Goal: Task Accomplishment & Management: Manage account settings

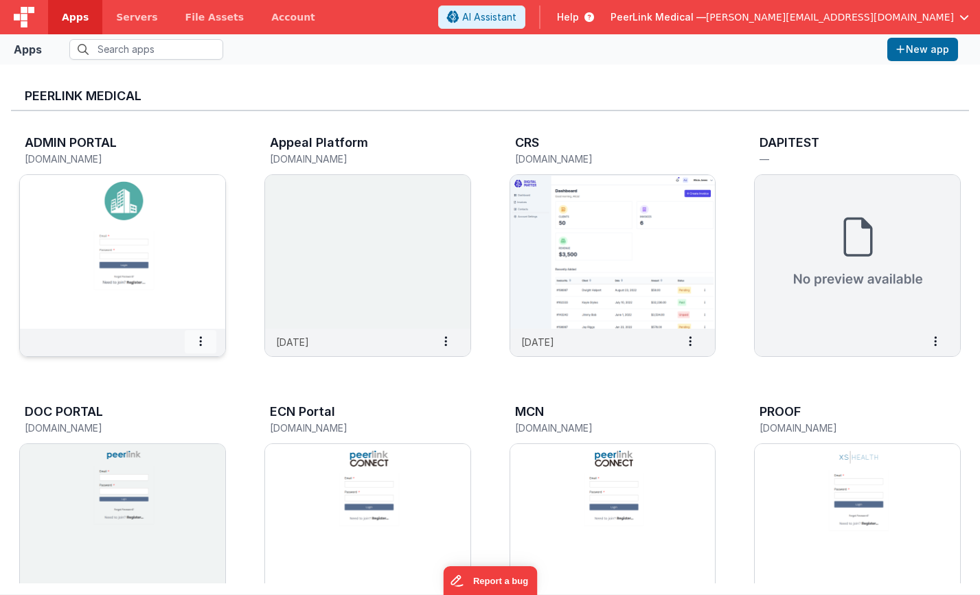
click at [204, 344] on span at bounding box center [201, 341] width 32 height 23
click at [179, 365] on span "Settings" at bounding box center [165, 365] width 38 height 12
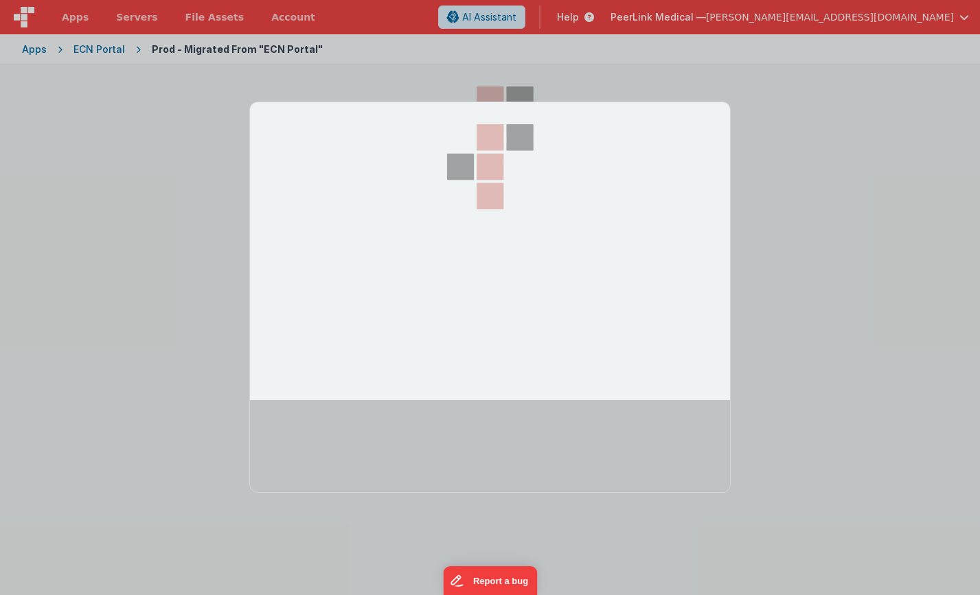
click at [98, 52] on div at bounding box center [490, 297] width 980 height 595
click at [379, 51] on div at bounding box center [490, 297] width 980 height 595
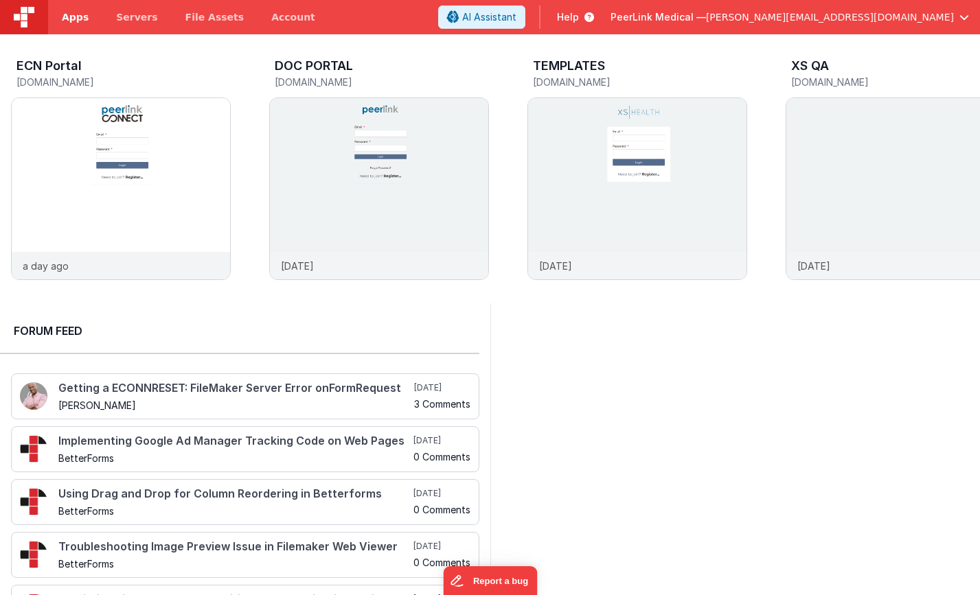
click at [76, 21] on span "Apps" at bounding box center [75, 17] width 27 height 14
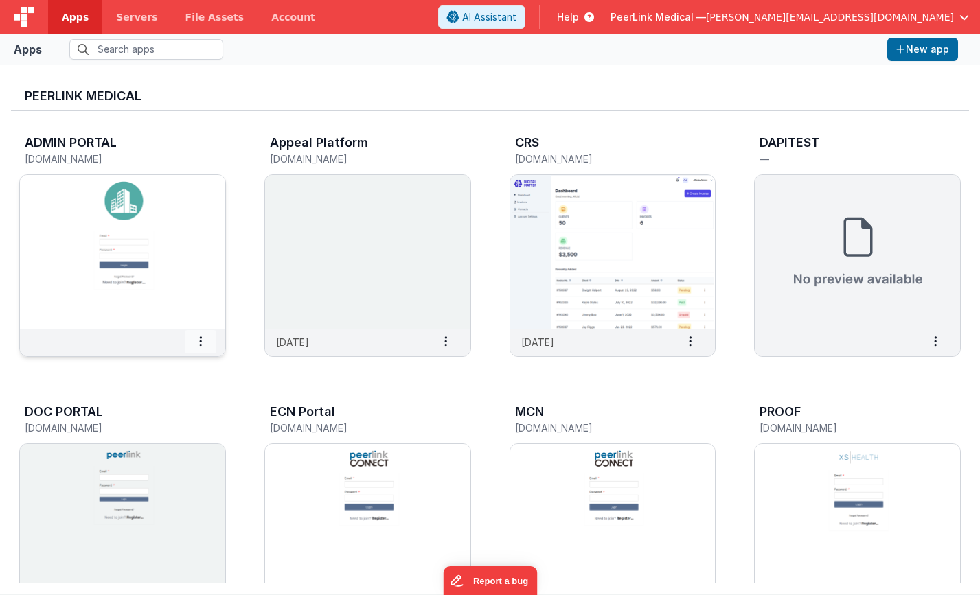
click at [204, 342] on span at bounding box center [201, 341] width 32 height 23
click at [194, 361] on slot "Settings" at bounding box center [168, 365] width 76 height 20
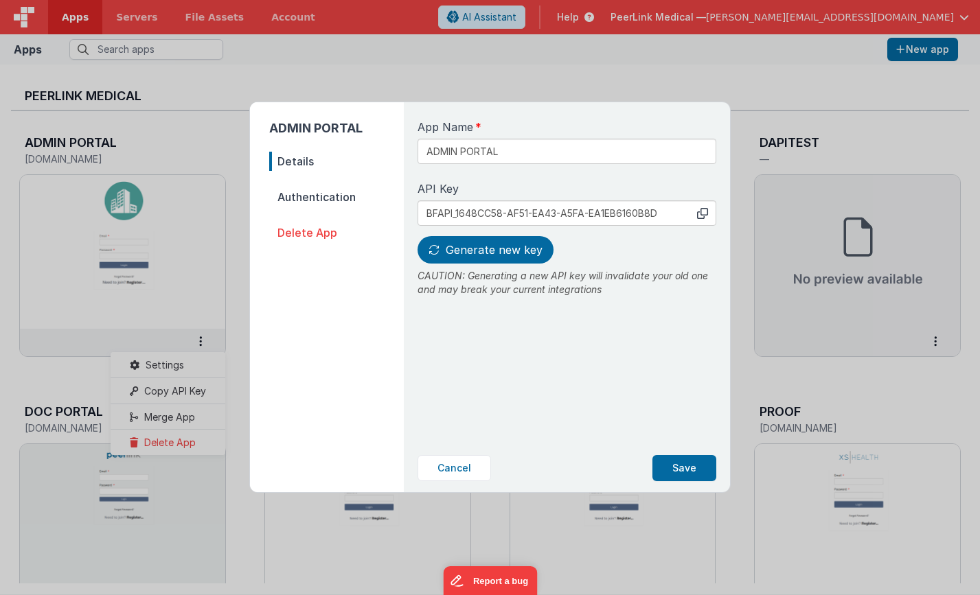
click at [317, 202] on span "Authentication" at bounding box center [336, 197] width 135 height 19
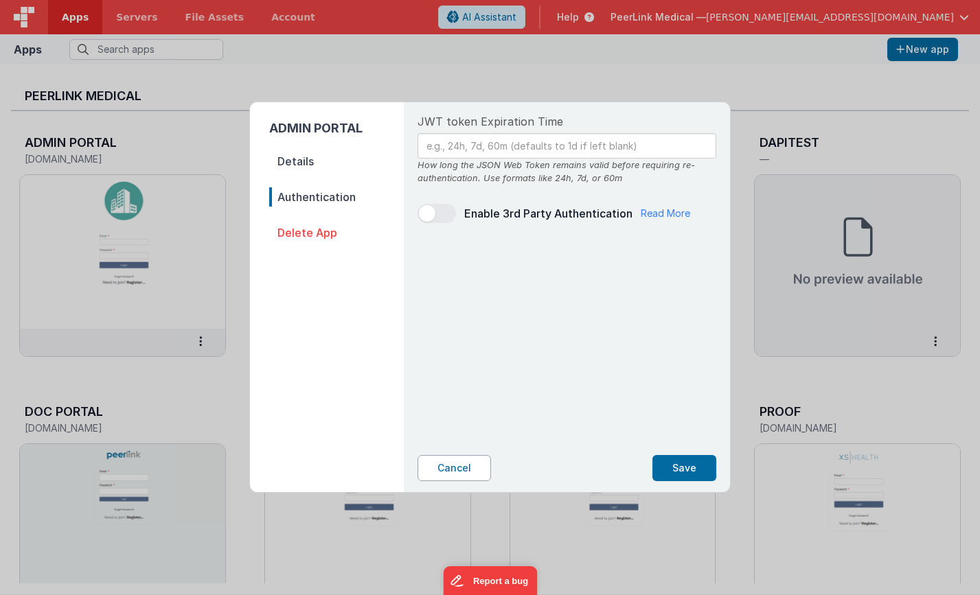
click at [454, 468] on button "Cancel" at bounding box center [454, 468] width 73 height 26
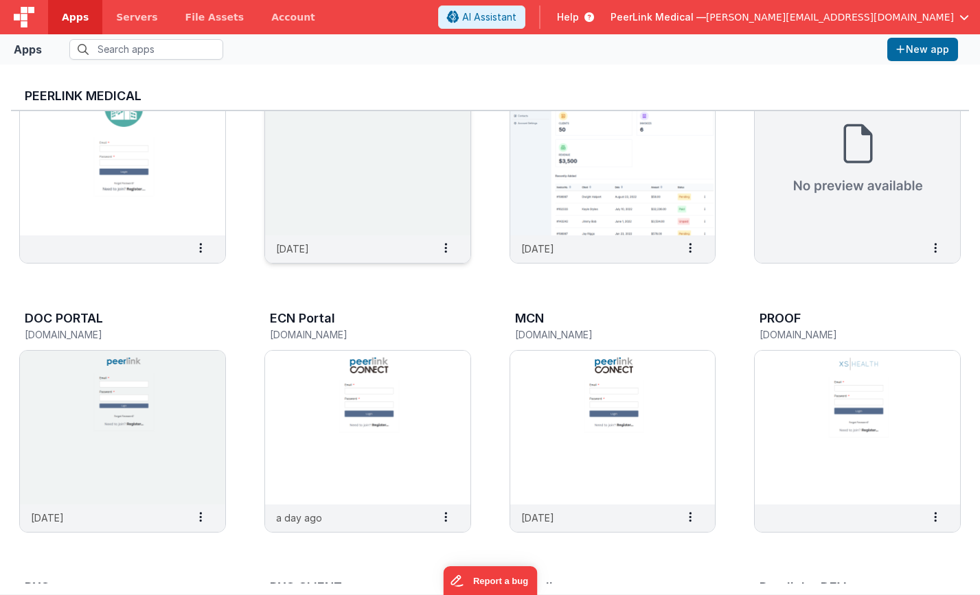
scroll to position [150, 0]
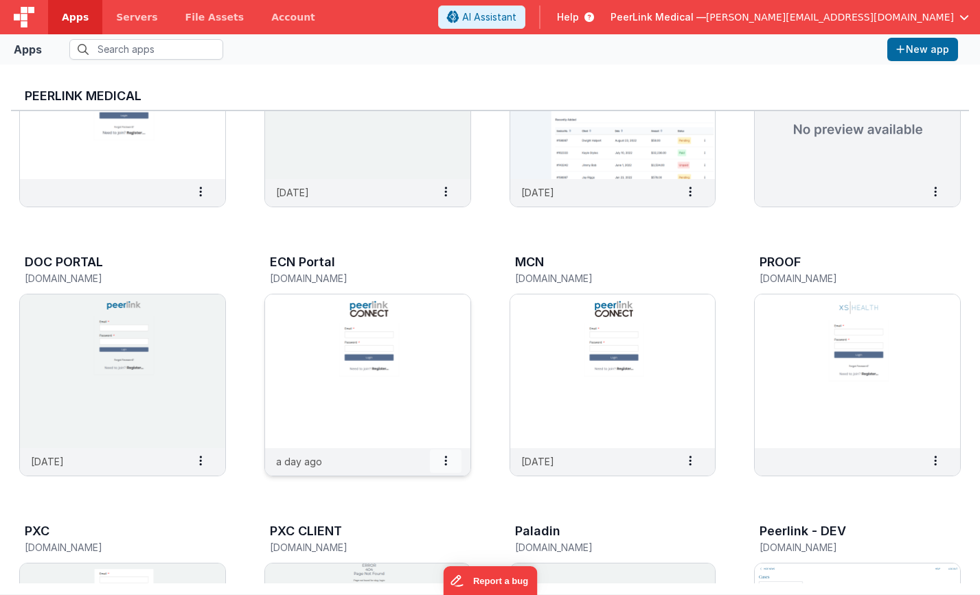
click at [449, 463] on span at bounding box center [446, 461] width 32 height 23
click at [436, 490] on slot "Settings" at bounding box center [413, 485] width 76 height 20
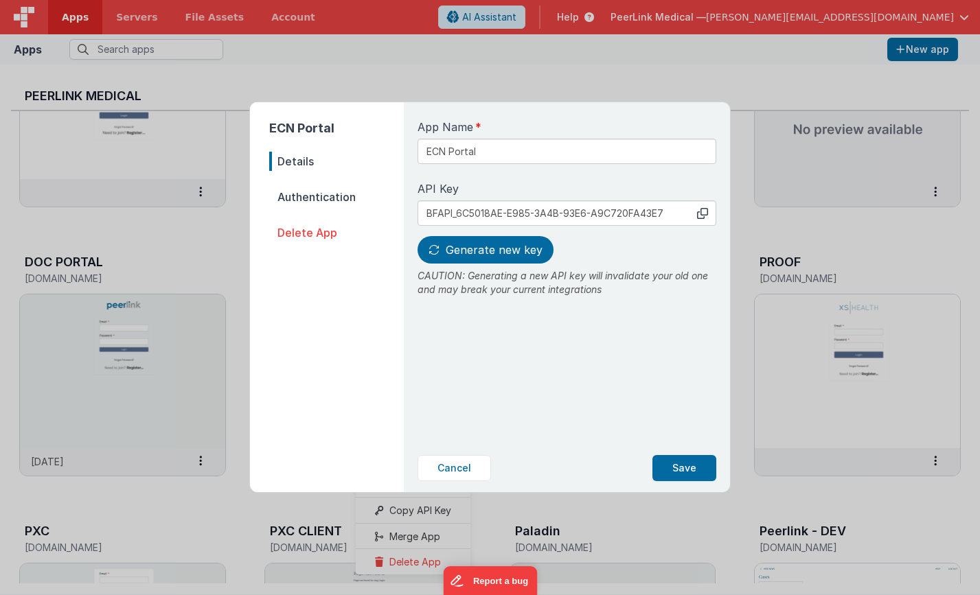
click at [335, 199] on span "Authentication" at bounding box center [336, 197] width 135 height 19
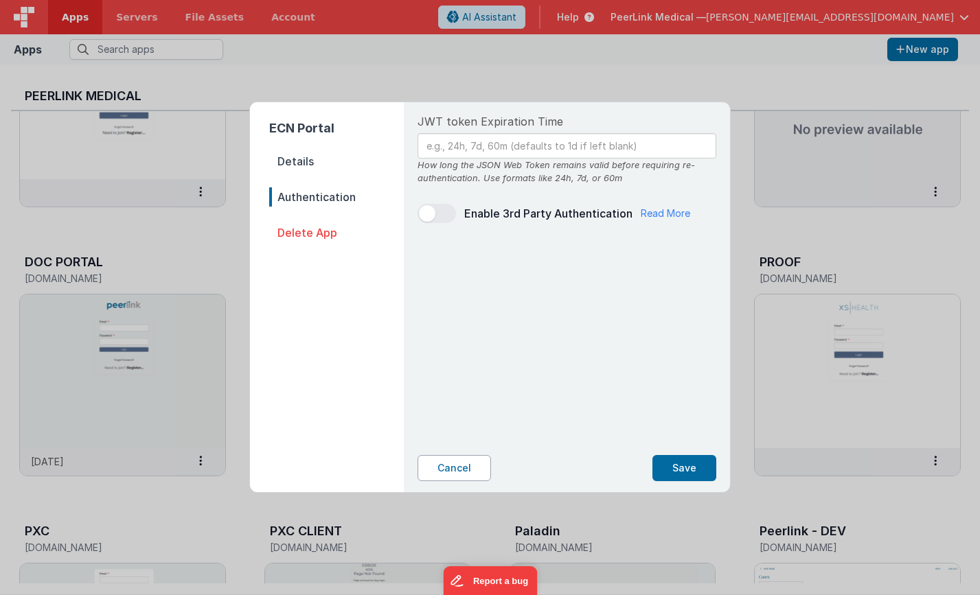
click at [458, 473] on button "Cancel" at bounding box center [454, 468] width 73 height 26
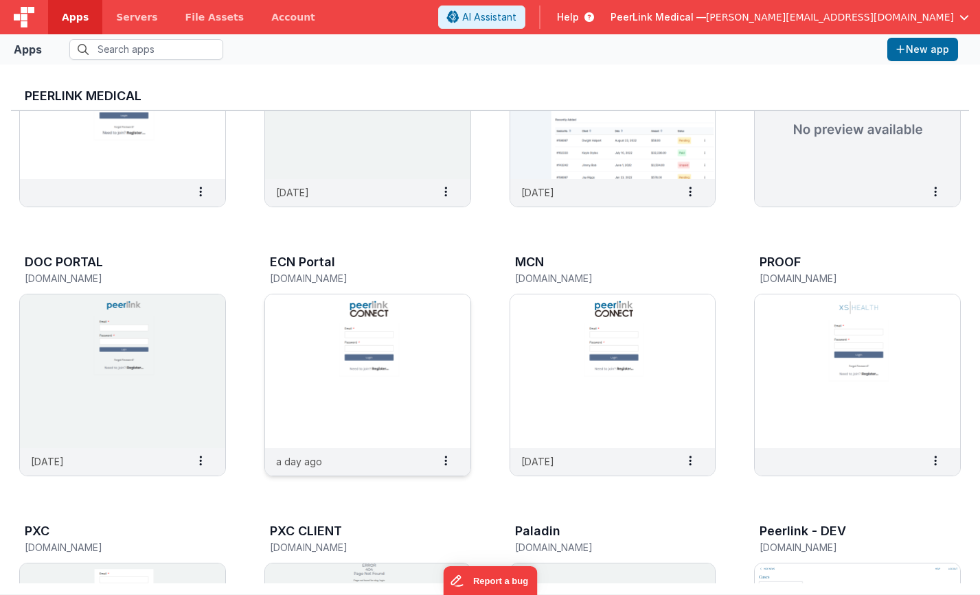
scroll to position [0, 0]
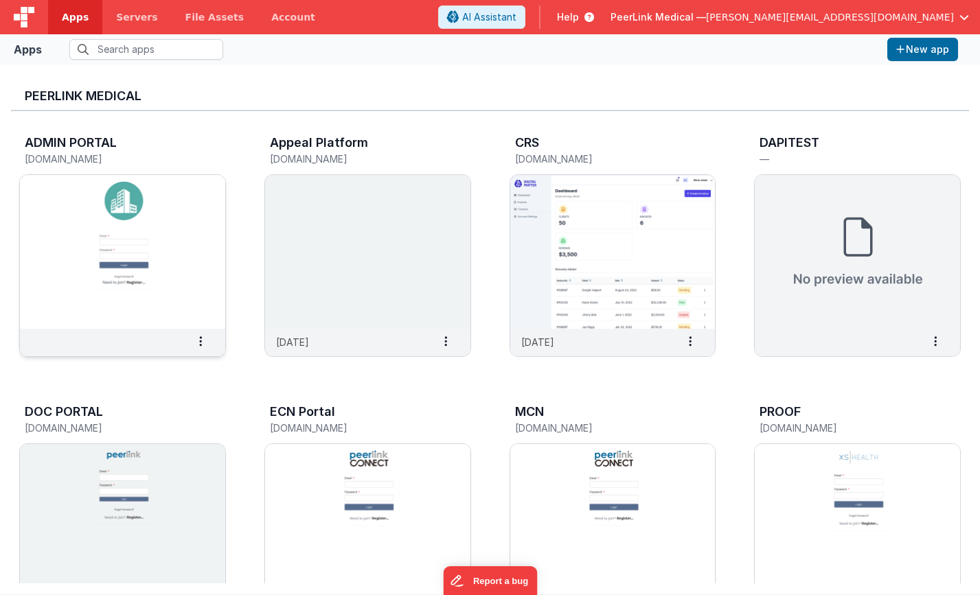
click at [181, 209] on img at bounding box center [122, 252] width 205 height 154
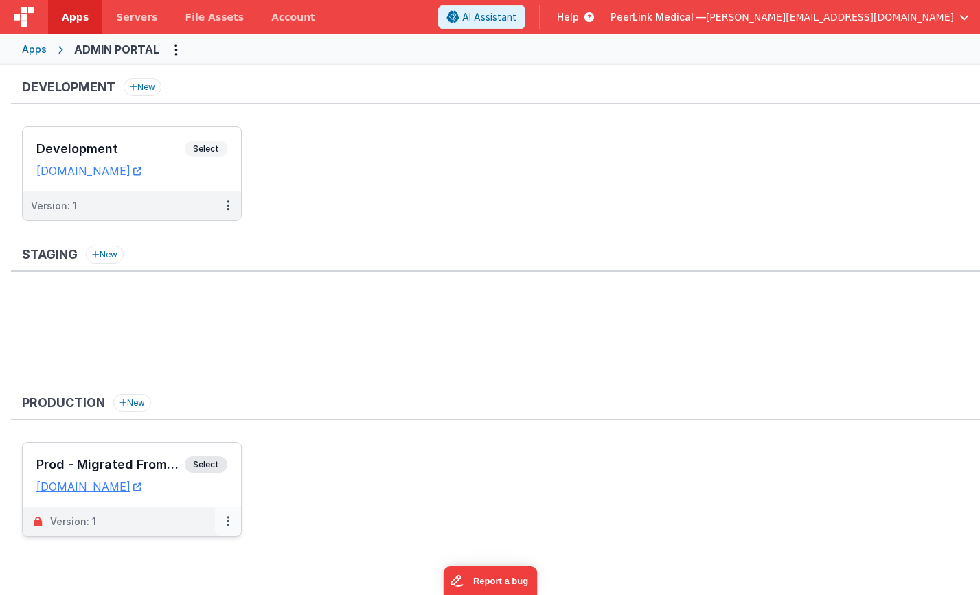
click at [223, 525] on button at bounding box center [228, 522] width 26 height 29
click at [190, 552] on link "Edit" at bounding box center [180, 553] width 121 height 25
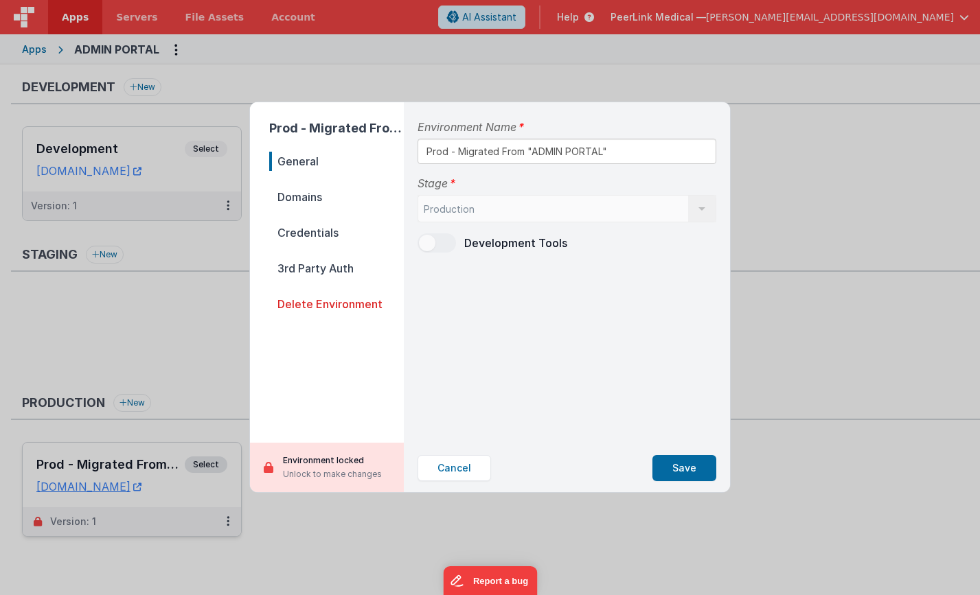
click at [304, 198] on span "Domains" at bounding box center [336, 197] width 135 height 19
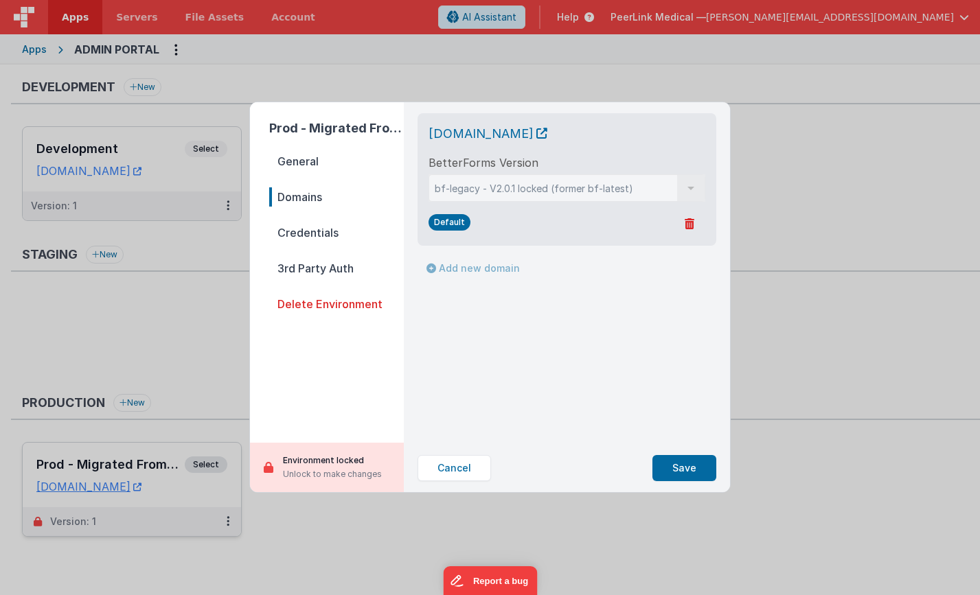
click at [307, 232] on span "Credentials" at bounding box center [336, 232] width 135 height 19
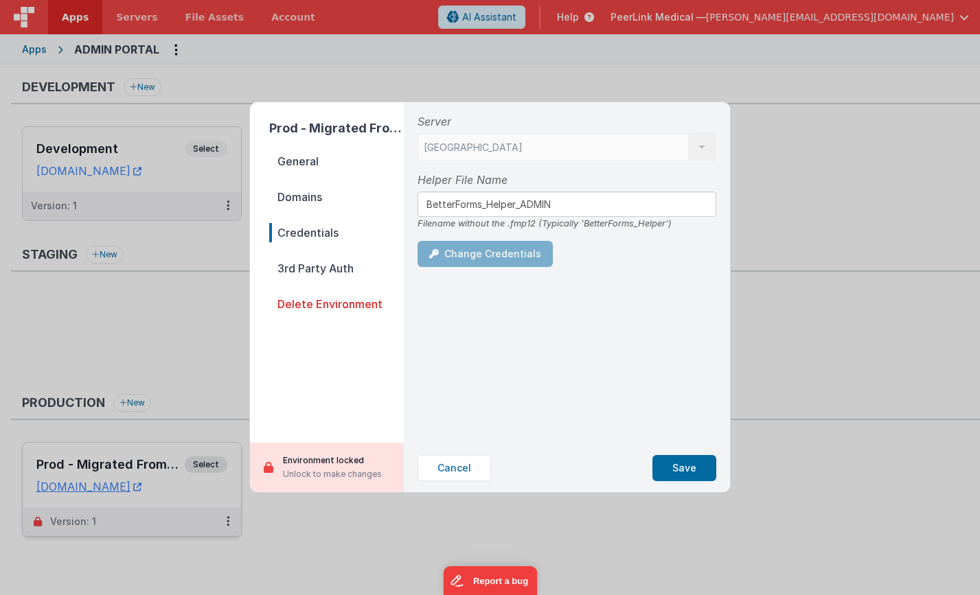
click at [312, 270] on span "3rd Party Auth" at bounding box center [336, 268] width 135 height 19
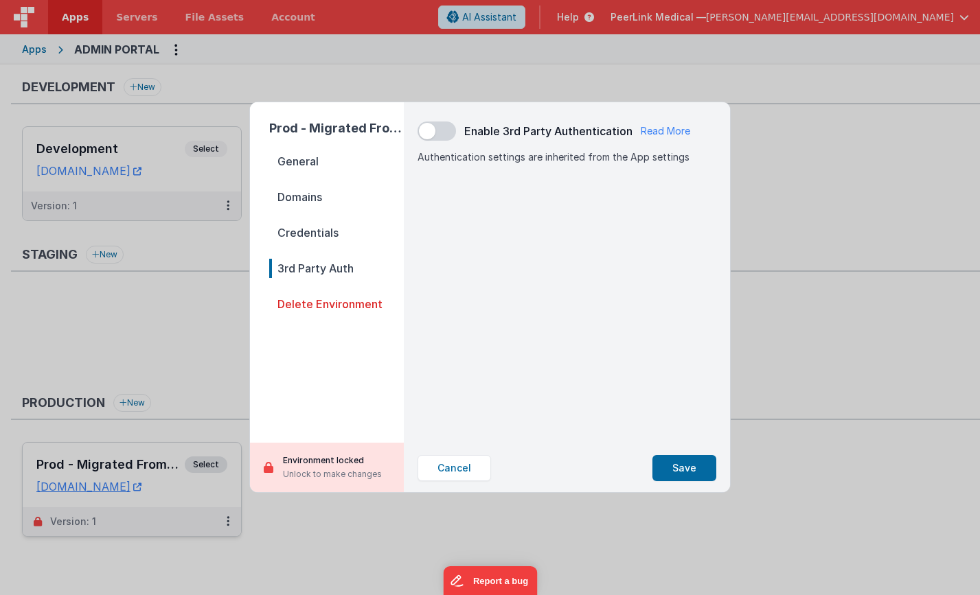
click at [311, 155] on span "General" at bounding box center [336, 161] width 135 height 19
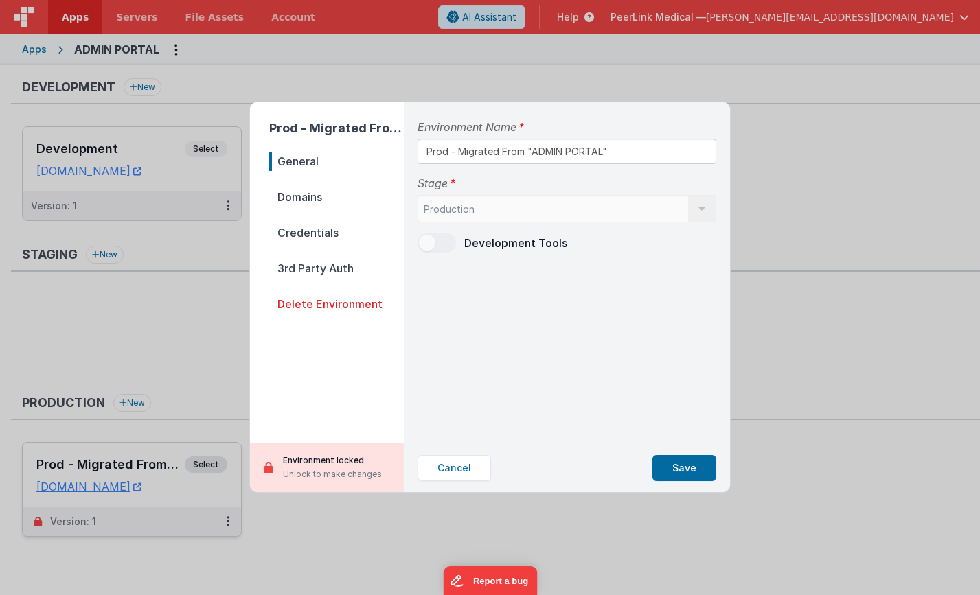
click at [710, 212] on div "Production Development Staging Production List is empty." at bounding box center [567, 208] width 299 height 27
click at [596, 212] on div "Production Development Staging Production List is empty." at bounding box center [567, 208] width 299 height 27
click at [522, 216] on div "Production Development Staging Production List is empty." at bounding box center [567, 208] width 299 height 27
click at [471, 212] on div "Production Development Staging Production List is empty." at bounding box center [567, 208] width 299 height 27
click at [453, 462] on button "Cancel" at bounding box center [454, 468] width 73 height 26
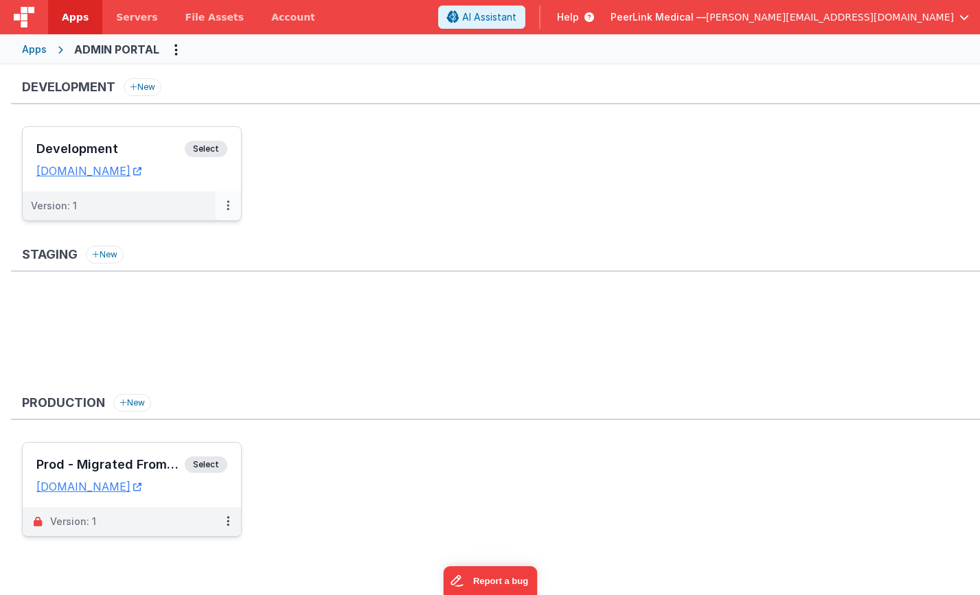
click at [231, 207] on button at bounding box center [228, 206] width 26 height 29
click at [208, 234] on link "Edit" at bounding box center [180, 237] width 121 height 25
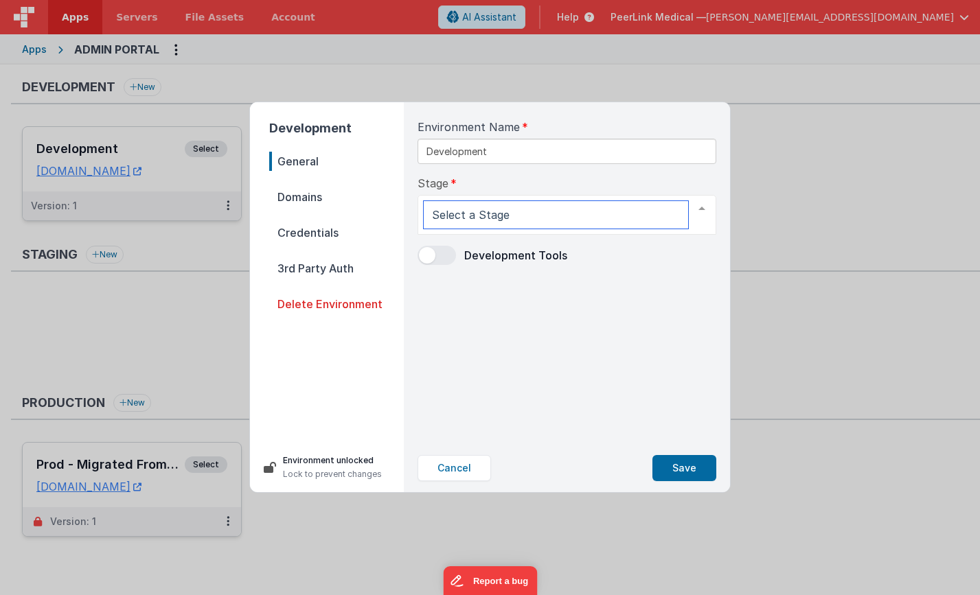
click at [699, 212] on div at bounding box center [701, 209] width 27 height 26
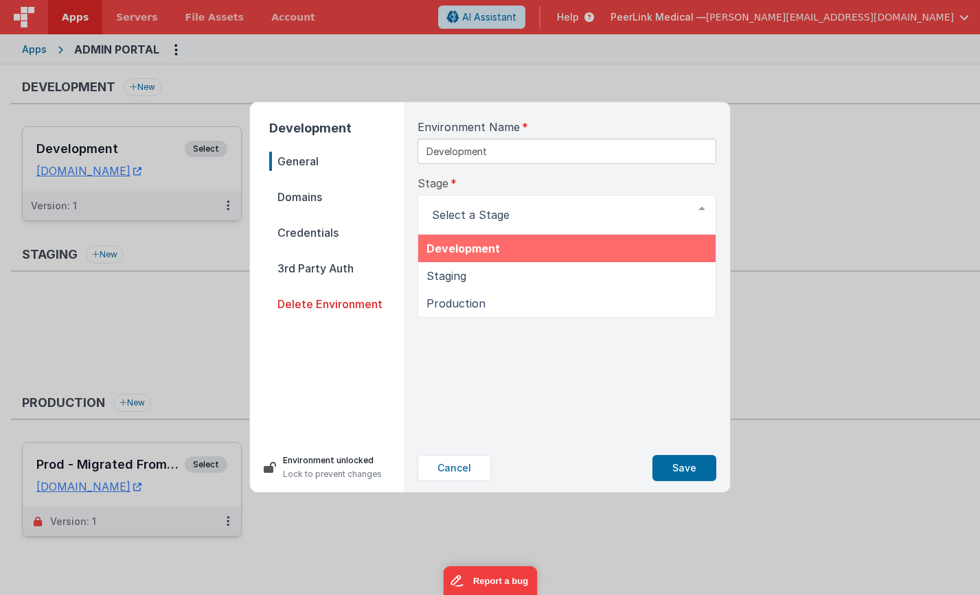
click at [699, 212] on div at bounding box center [701, 209] width 27 height 26
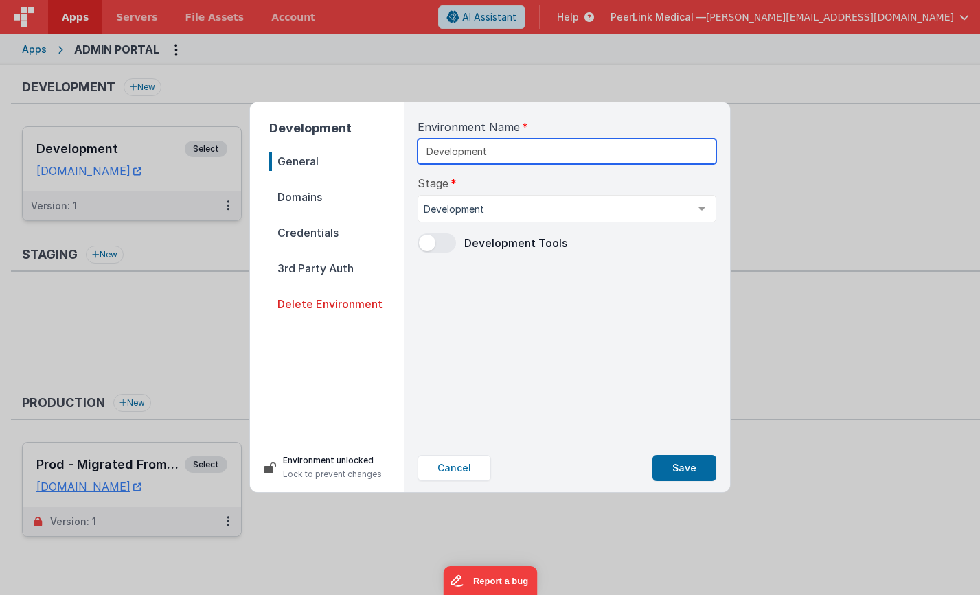
click at [680, 150] on input "Development" at bounding box center [567, 151] width 299 height 25
click at [311, 194] on span "Domains" at bounding box center [336, 197] width 135 height 19
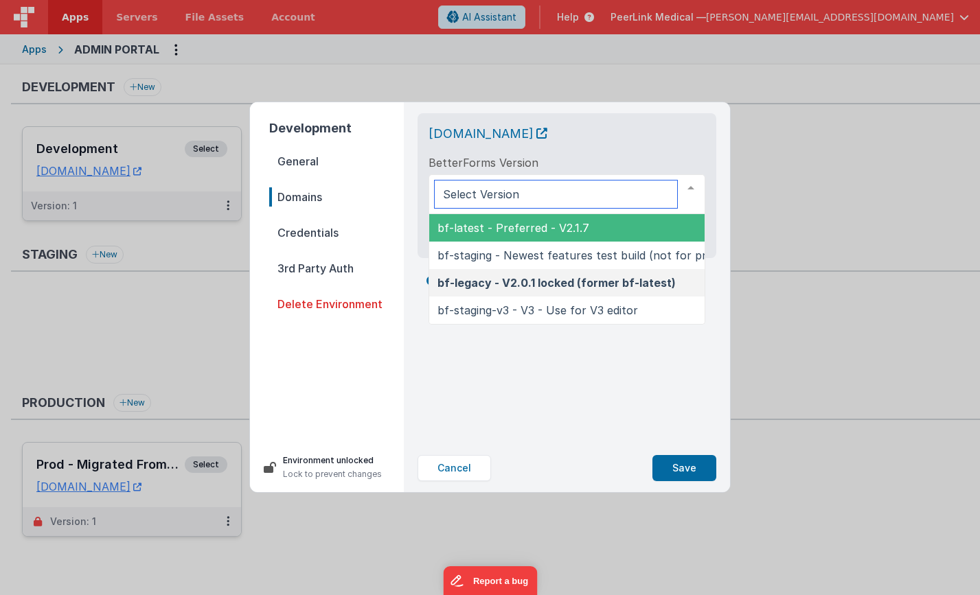
click at [696, 185] on div at bounding box center [690, 188] width 27 height 26
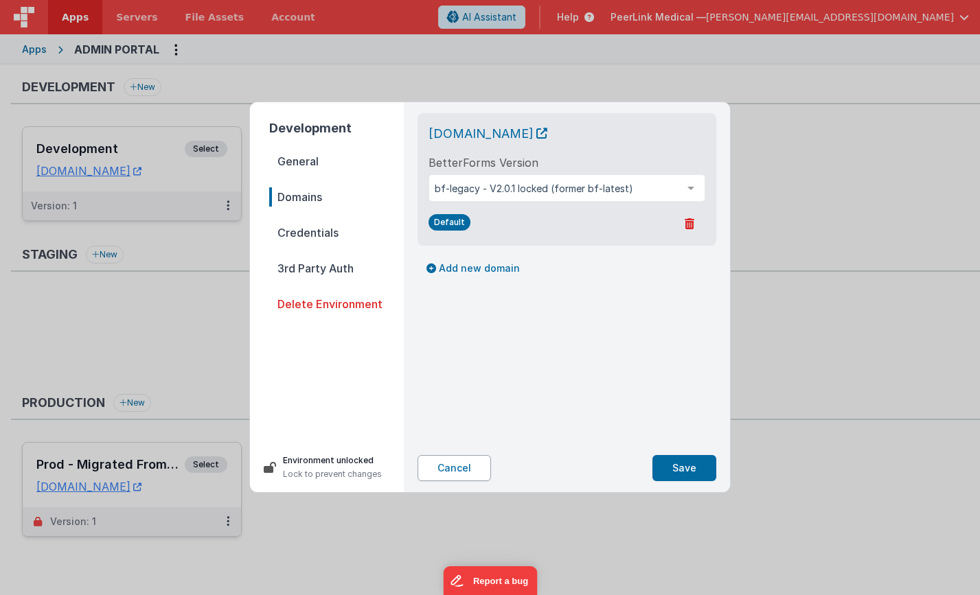
click at [459, 470] on button "Cancel" at bounding box center [454, 468] width 73 height 26
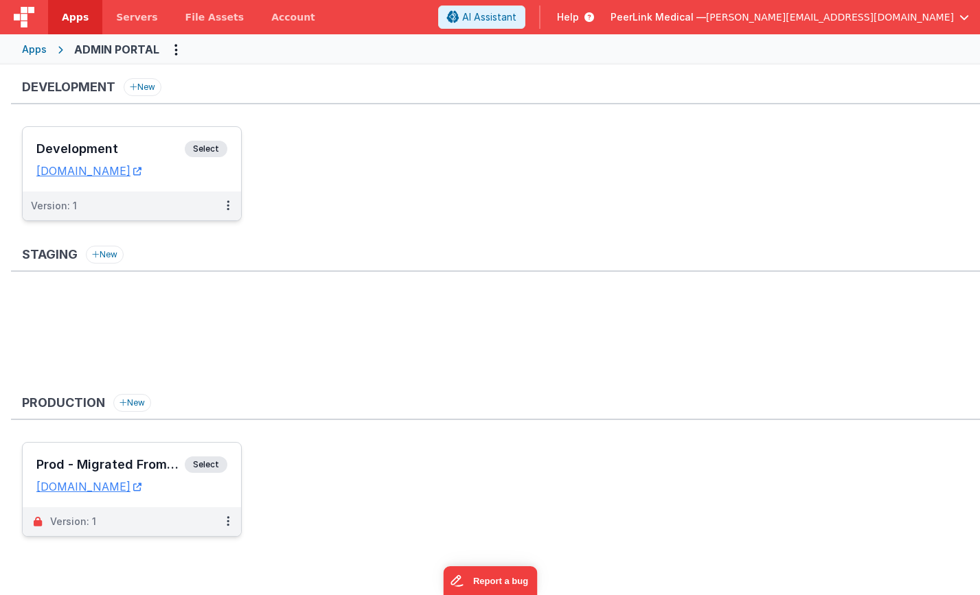
click at [33, 55] on div "Apps" at bounding box center [34, 50] width 25 height 14
